Goal: Task Accomplishment & Management: Manage account settings

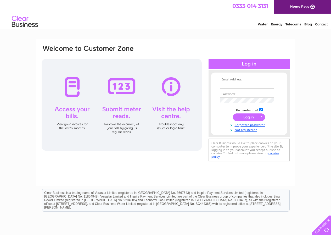
type input "[EMAIL_ADDRESS][DOMAIN_NAME]"
click at [250, 116] on input "submit" at bounding box center [249, 116] width 32 height 7
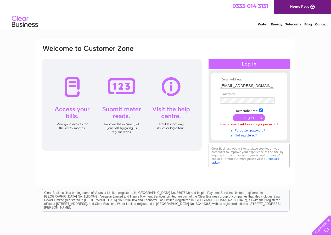
click at [281, 99] on form "Email Address: valleyestates@live.co.uk Password:" at bounding box center [249, 108] width 76 height 60
click at [260, 129] on link "Forgotten password?" at bounding box center [249, 129] width 59 height 5
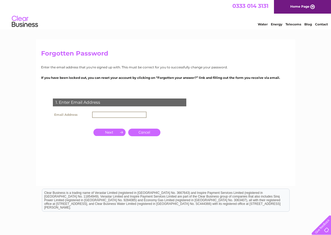
click at [123, 114] on input "text" at bounding box center [119, 114] width 54 height 6
type input "[EMAIL_ADDRESS][DOMAIN_NAME]"
click at [114, 130] on input "button" at bounding box center [109, 131] width 32 height 7
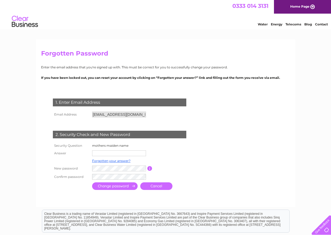
click at [112, 152] on input "text" at bounding box center [119, 153] width 54 height 6
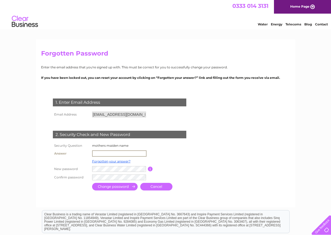
type input "Frasier"
click at [113, 187] on input "submit" at bounding box center [115, 186] width 46 height 8
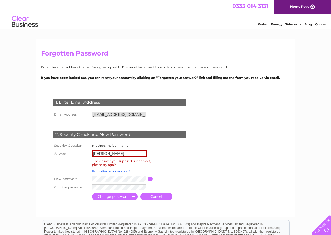
click at [103, 155] on input "[PERSON_NAME]" at bounding box center [119, 153] width 54 height 6
type input "Fraser"
click at [110, 198] on input "submit" at bounding box center [115, 197] width 46 height 8
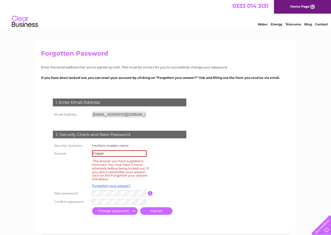
click at [113, 154] on input "Fraser" at bounding box center [119, 153] width 54 height 6
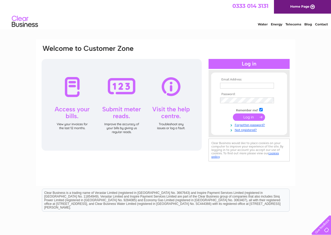
type input "[EMAIL_ADDRESS][DOMAIN_NAME]"
click at [248, 117] on input "submit" at bounding box center [249, 117] width 32 height 7
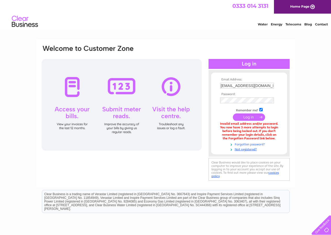
click at [261, 144] on link "Forgotten password?" at bounding box center [249, 143] width 59 height 5
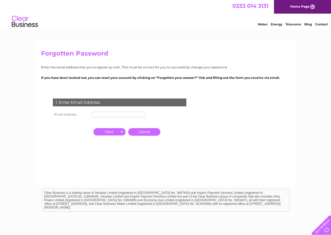
click at [110, 112] on input "text" at bounding box center [119, 114] width 54 height 6
drag, startPoint x: 223, startPoint y: 127, endPoint x: 215, endPoint y: 130, distance: 8.3
click at [223, 127] on form "1. Enter Email Address Email Address Cancel Answer" at bounding box center [165, 130] width 249 height 84
click at [133, 114] on input "text" at bounding box center [119, 114] width 54 height 6
type input "[EMAIL_ADDRESS][DOMAIN_NAME]"
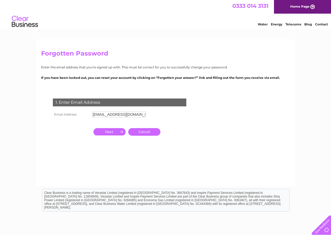
click at [108, 132] on input "button" at bounding box center [109, 131] width 32 height 7
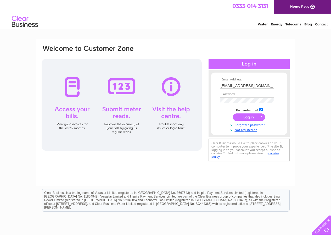
click at [250, 125] on link "Forgotten password?" at bounding box center [249, 124] width 59 height 5
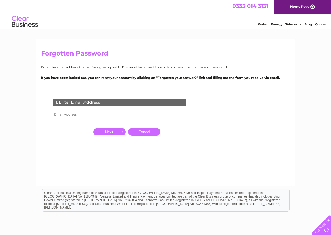
click at [126, 115] on input "text" at bounding box center [119, 114] width 54 height 6
type input "[EMAIL_ADDRESS][DOMAIN_NAME]"
click at [111, 130] on input "button" at bounding box center [109, 131] width 32 height 7
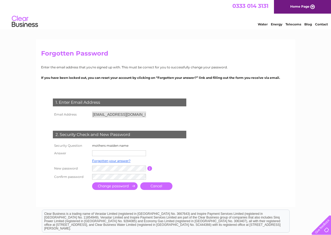
click at [125, 150] on td at bounding box center [119, 153] width 56 height 8
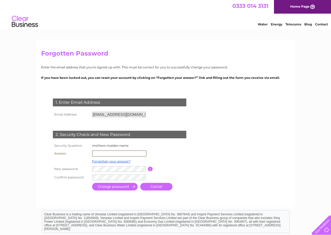
click at [115, 153] on input "text" at bounding box center [119, 153] width 54 height 6
type input "[PERSON_NAME]"
click at [116, 186] on input "submit" at bounding box center [115, 186] width 46 height 8
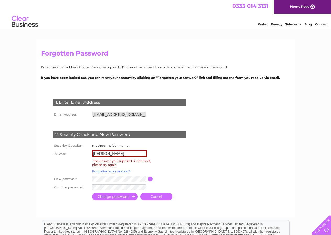
click at [109, 171] on link "Forgotten your answer?" at bounding box center [111, 171] width 38 height 4
